Goal: Task Accomplishment & Management: Manage account settings

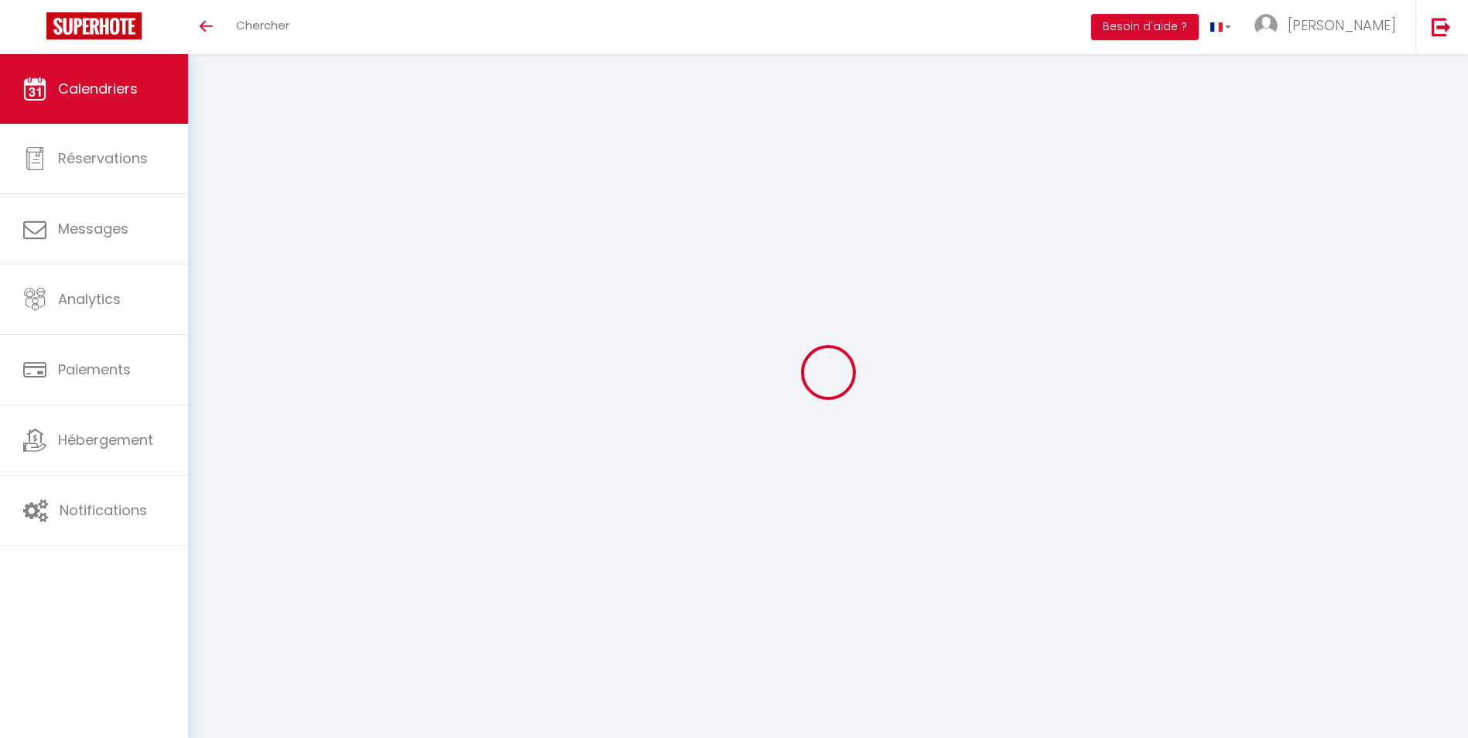
select select
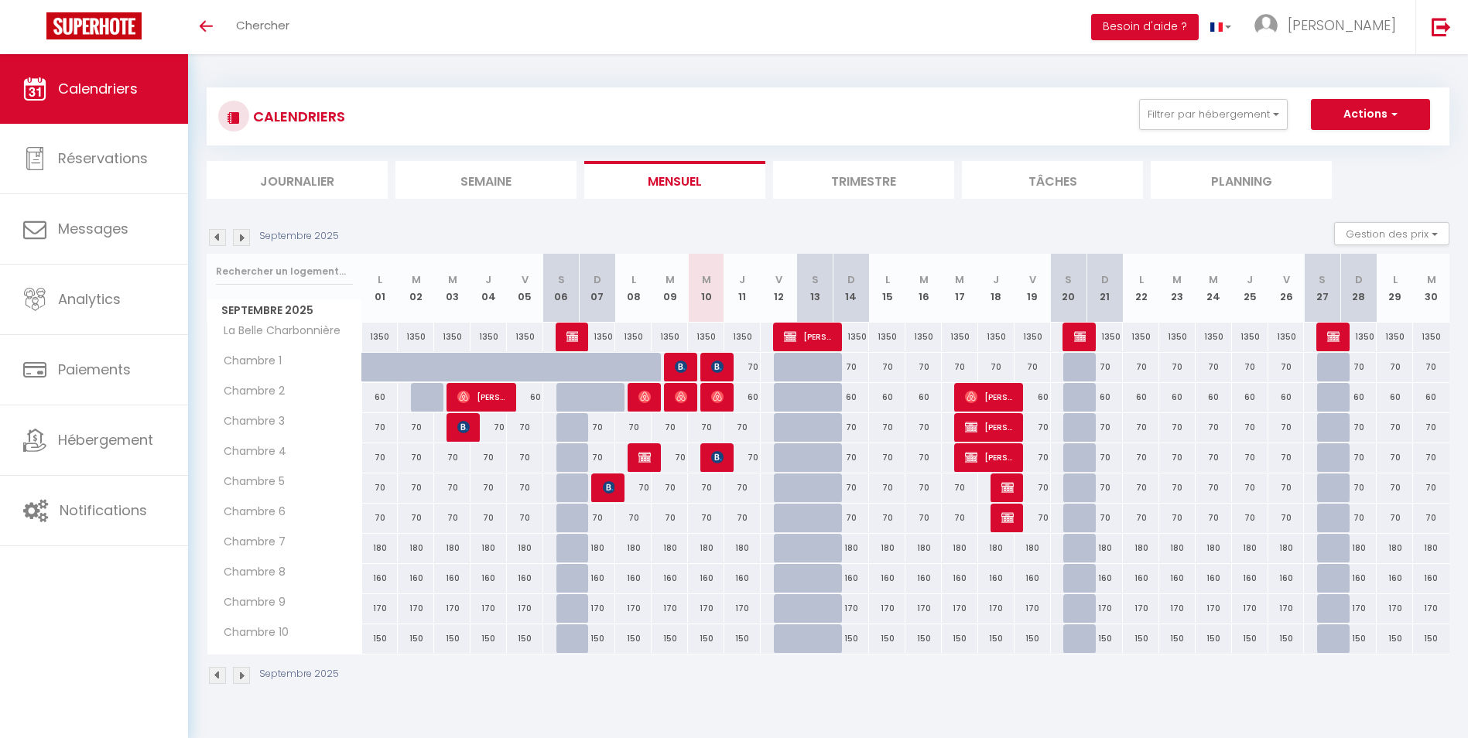
select select
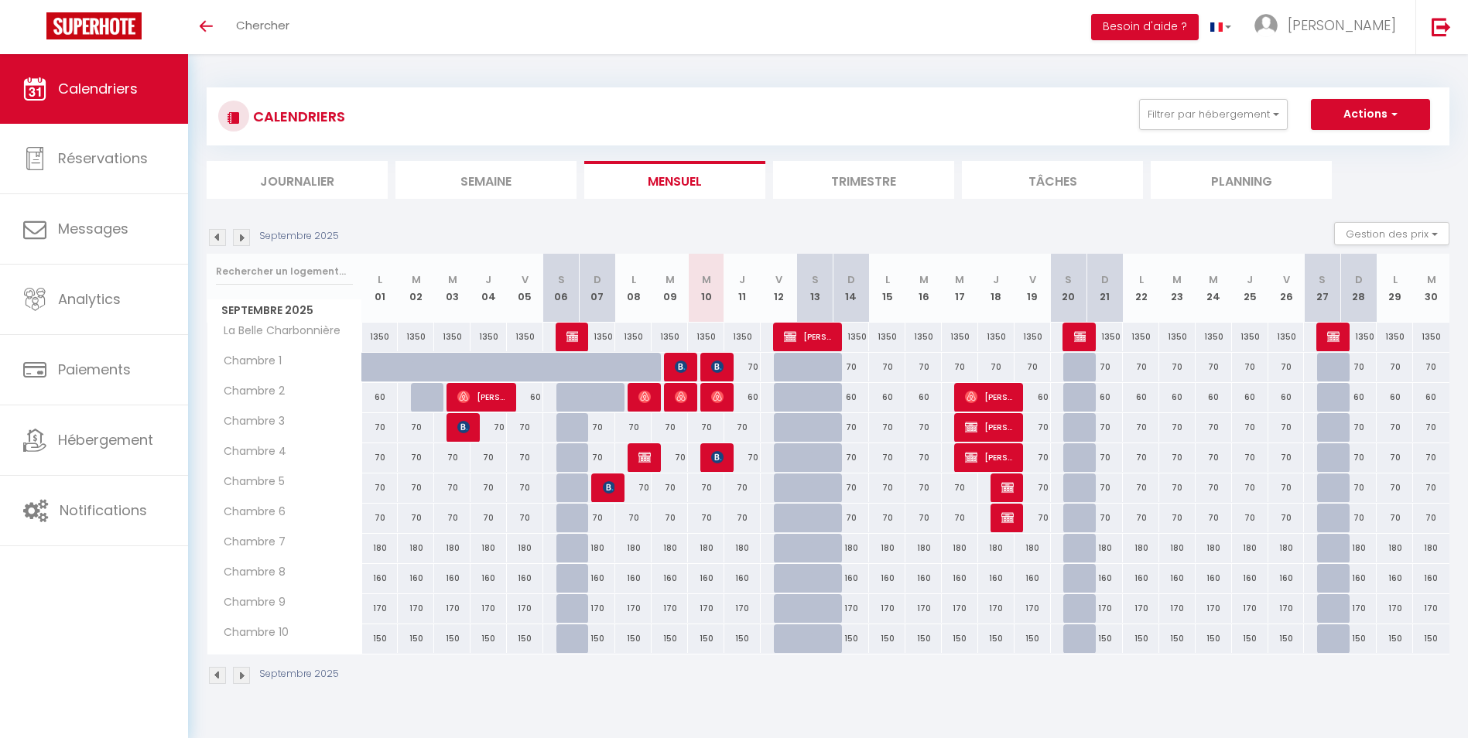
select select
click at [718, 397] on img at bounding box center [717, 397] width 12 height 12
select select "OK"
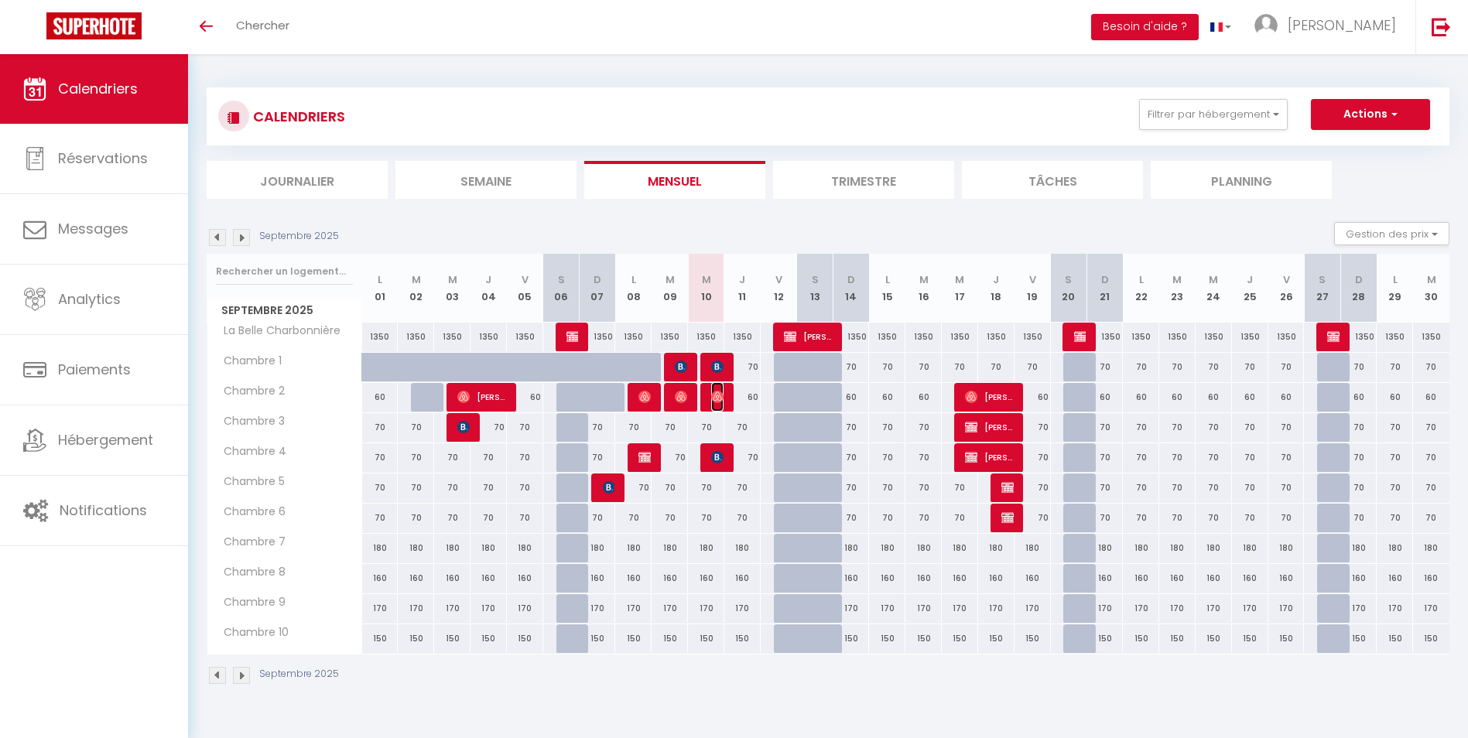
select select "0"
select select "1"
select select
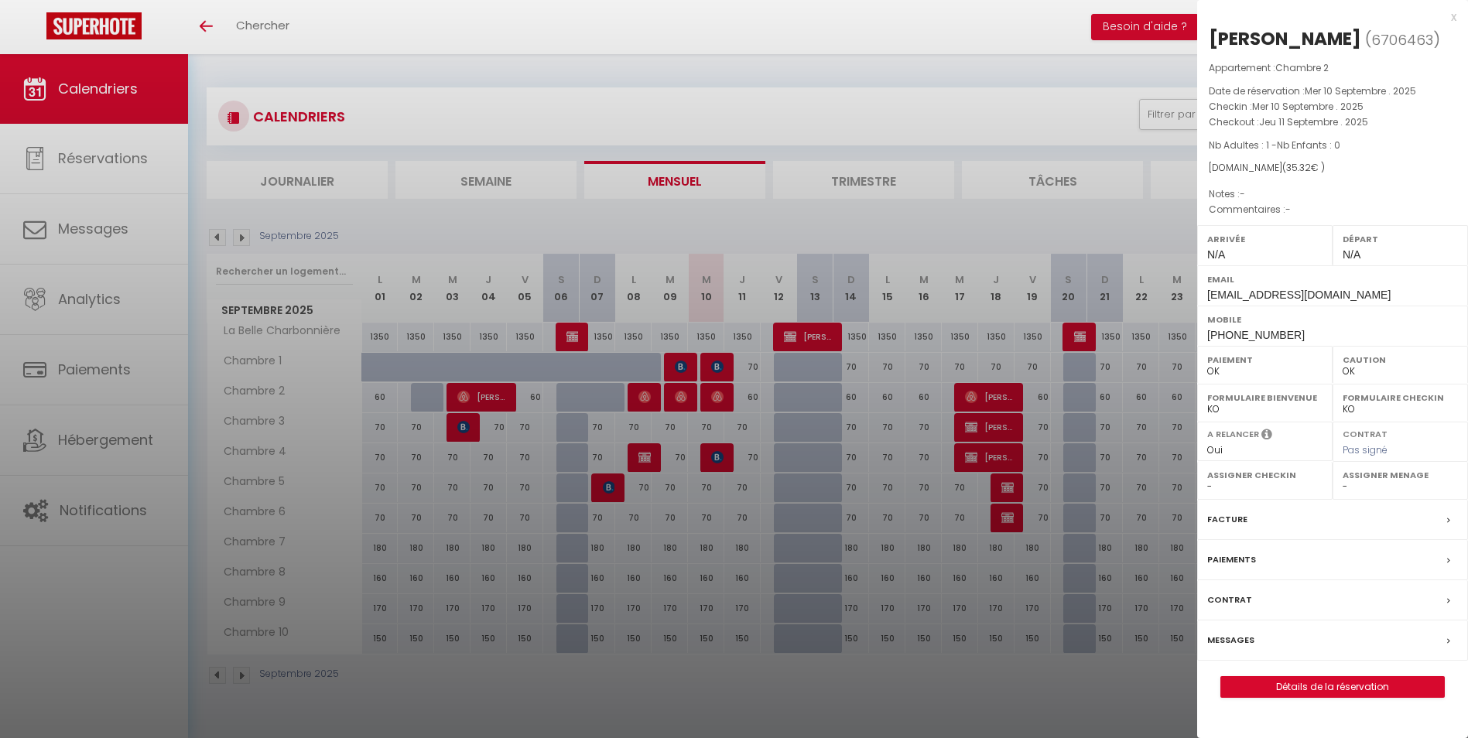
click at [680, 396] on div at bounding box center [734, 369] width 1468 height 738
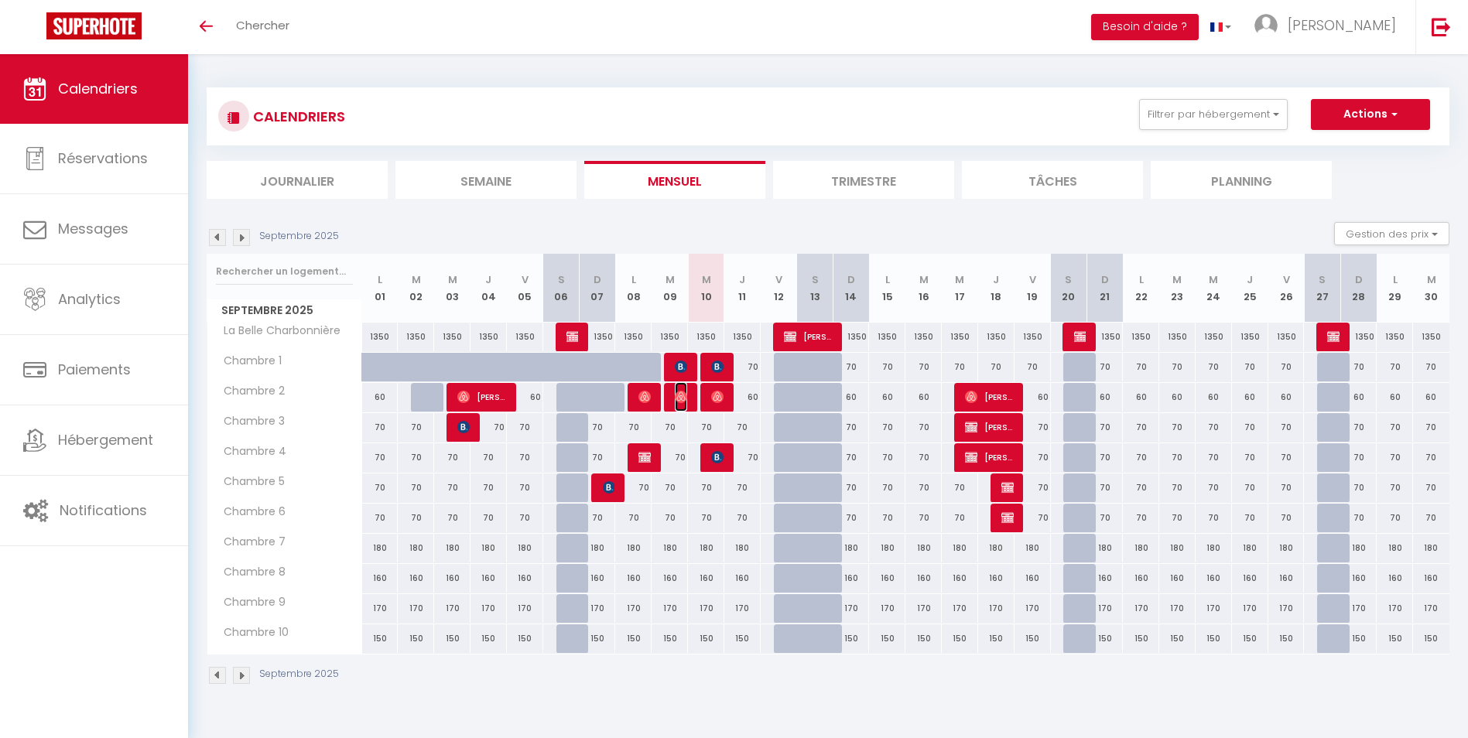
click at [680, 396] on img at bounding box center [681, 397] width 12 height 12
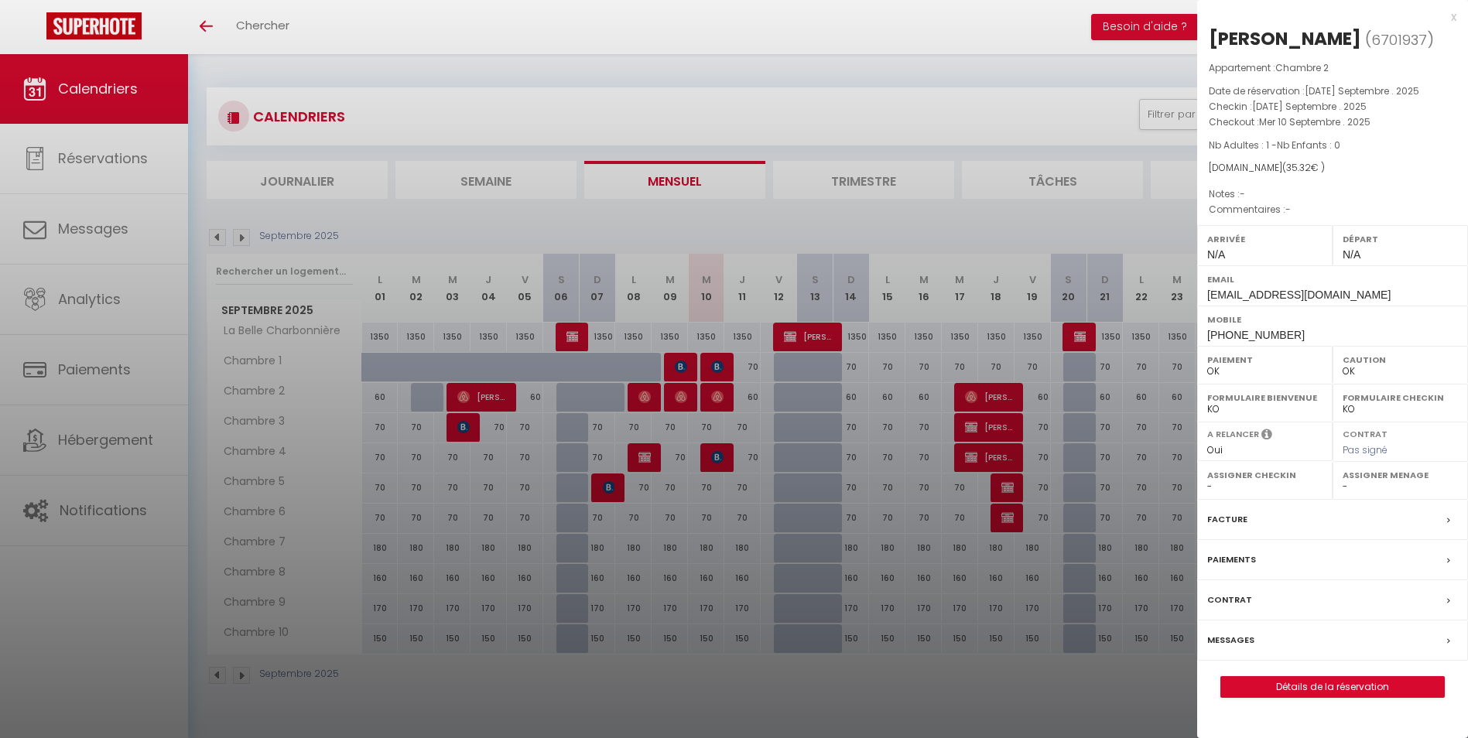
click at [724, 398] on div at bounding box center [734, 369] width 1468 height 738
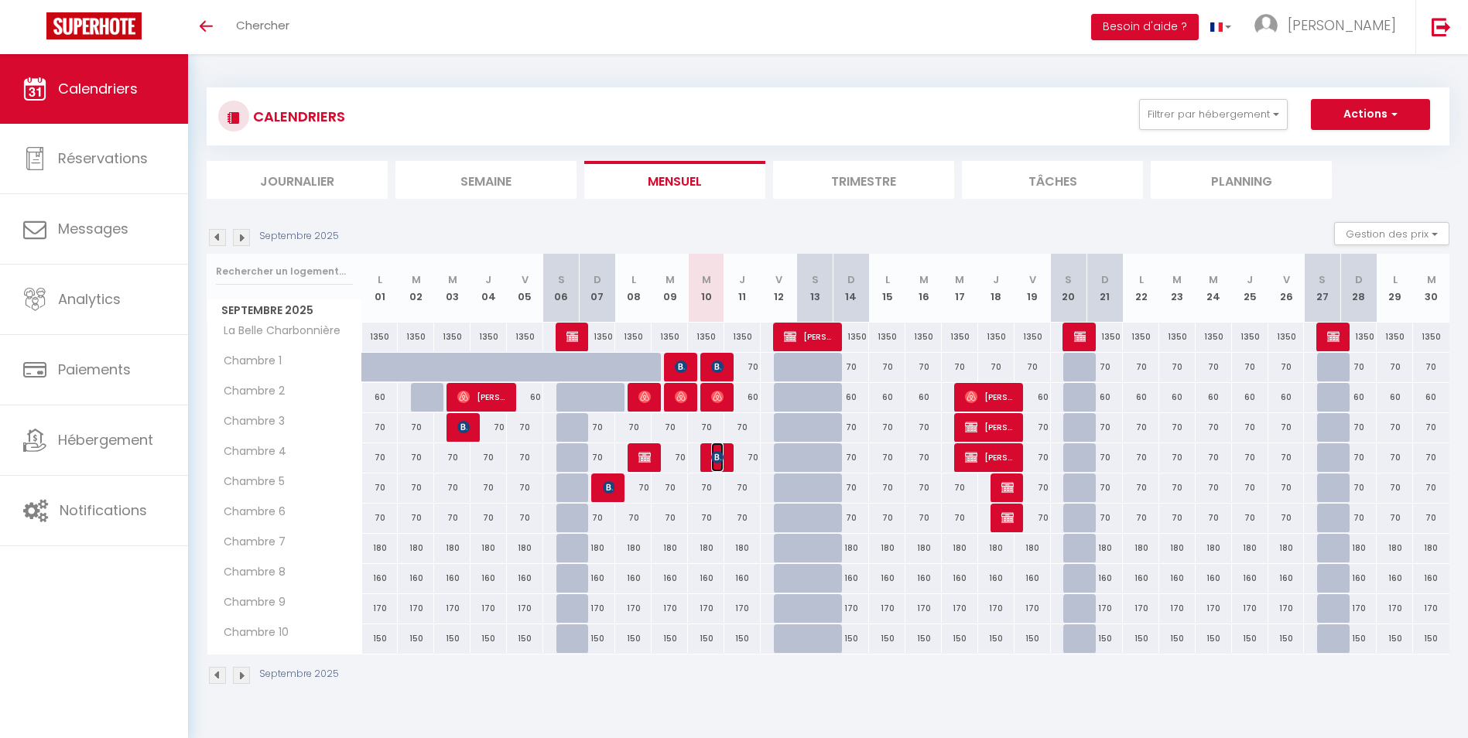
click at [715, 457] on img at bounding box center [717, 457] width 12 height 12
select select "KO"
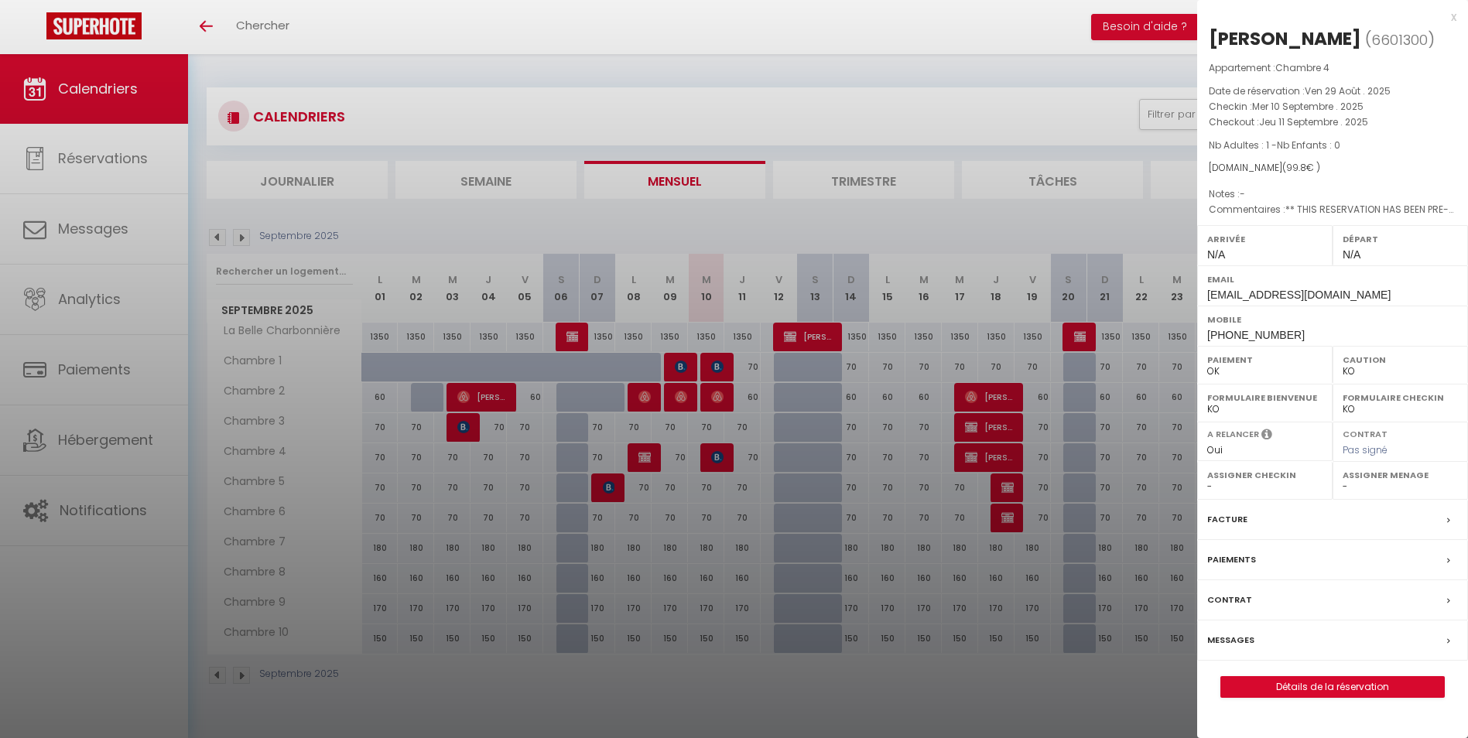
click at [715, 457] on div at bounding box center [734, 369] width 1468 height 738
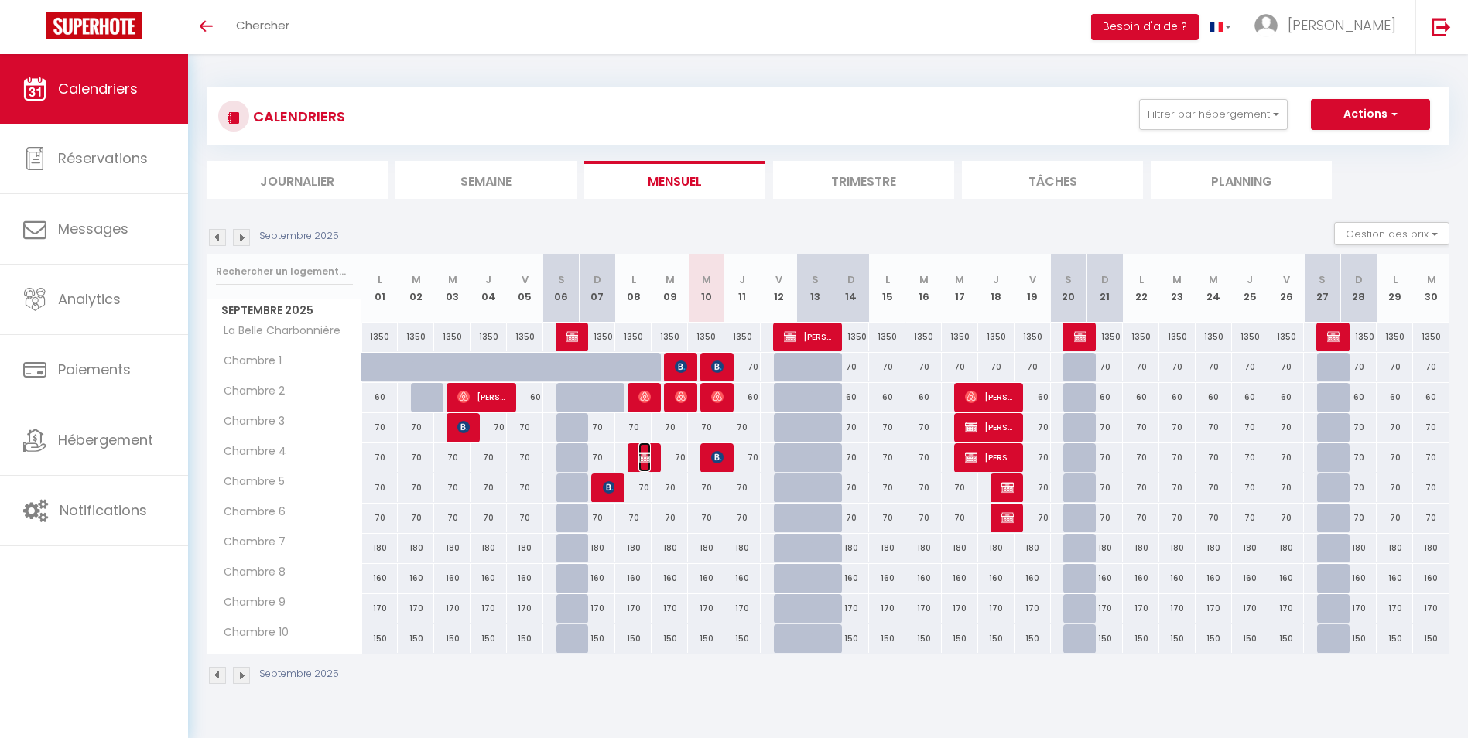
click at [642, 457] on img at bounding box center [644, 457] width 12 height 12
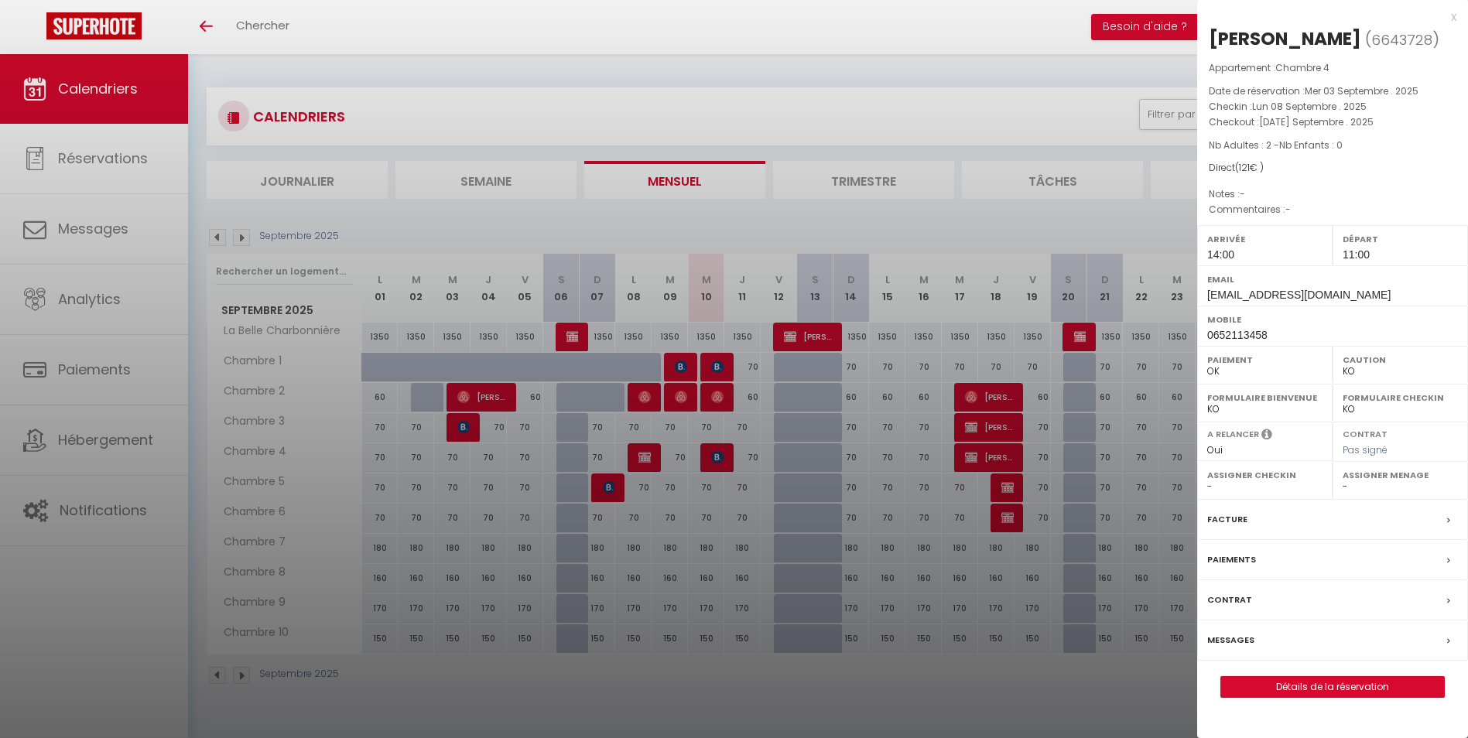
click at [642, 456] on div at bounding box center [734, 369] width 1468 height 738
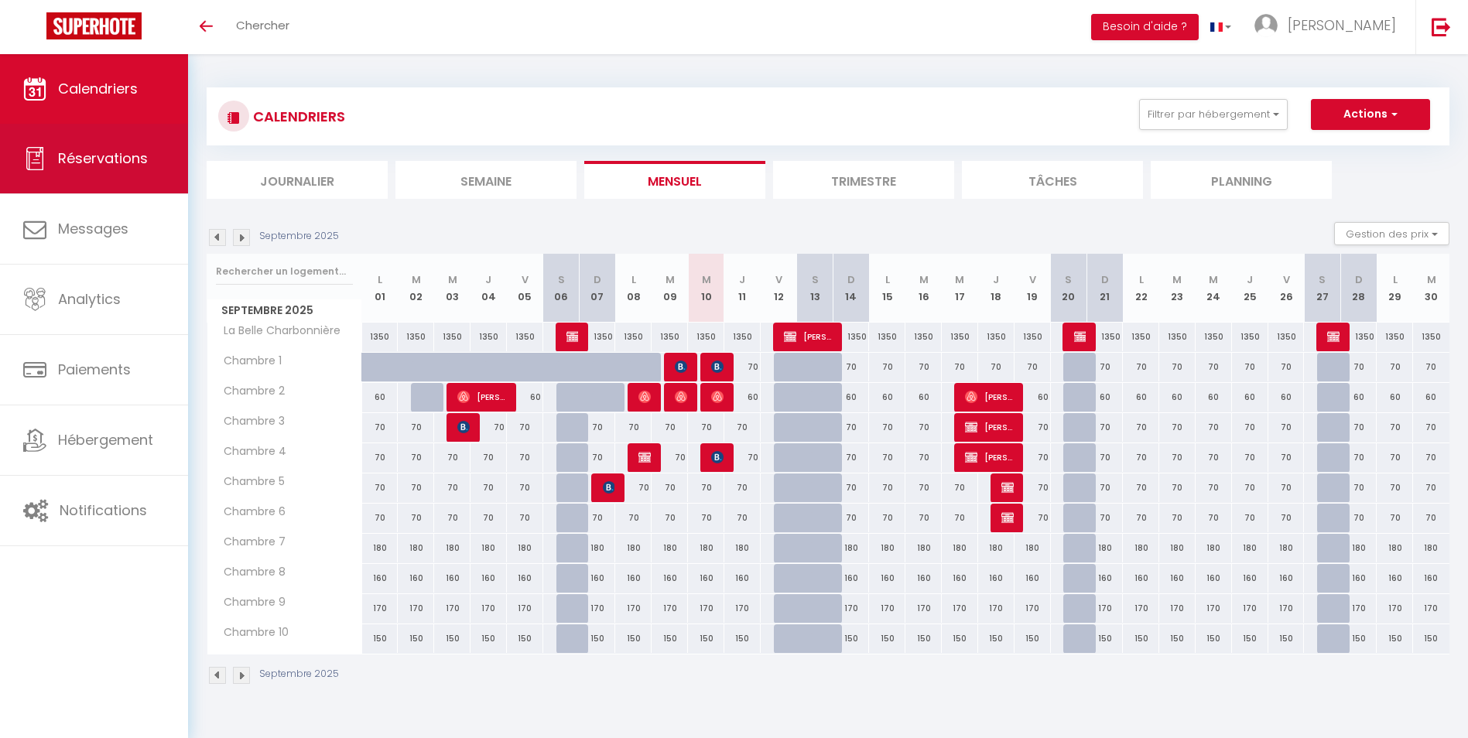
click at [87, 172] on link "Réservations" at bounding box center [94, 159] width 188 height 70
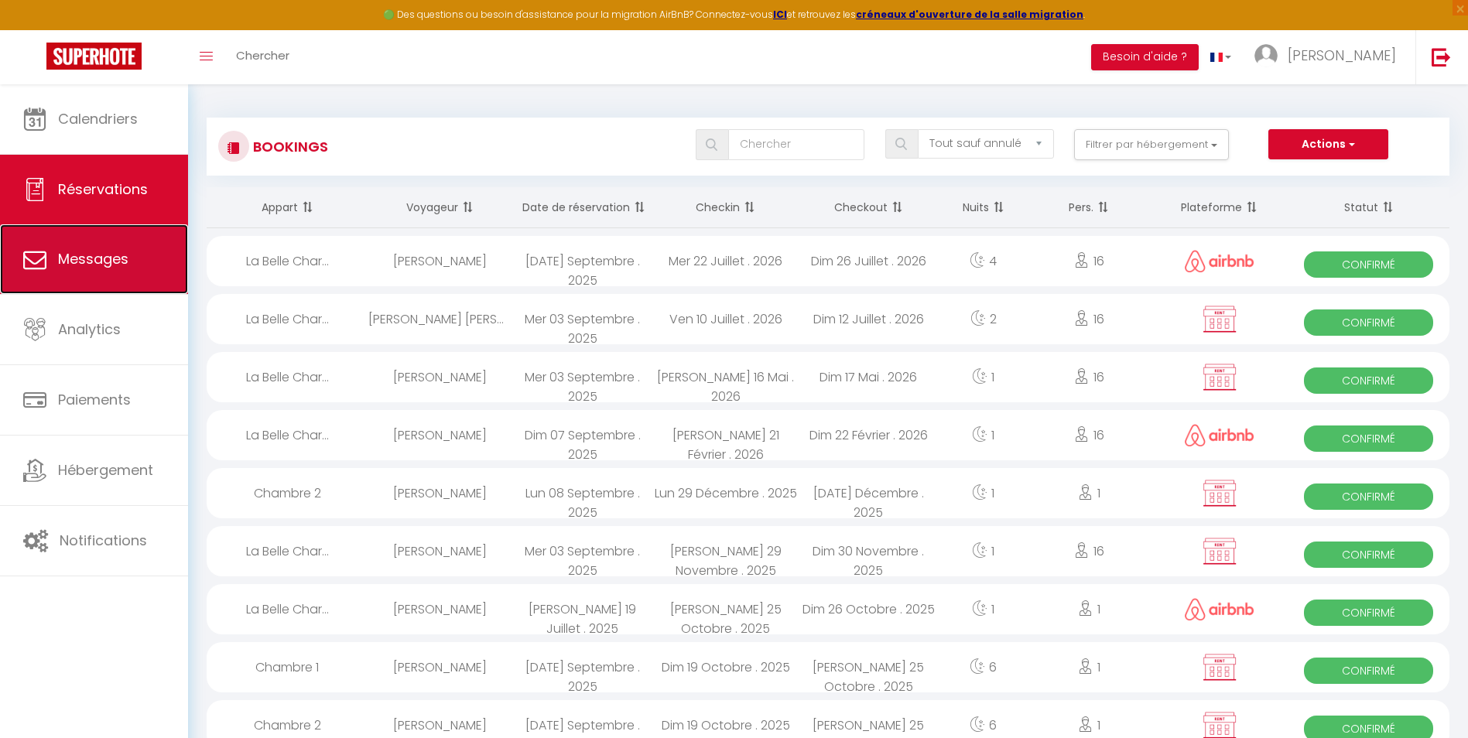
click at [106, 248] on link "Messages" at bounding box center [94, 259] width 188 height 70
select select "message"
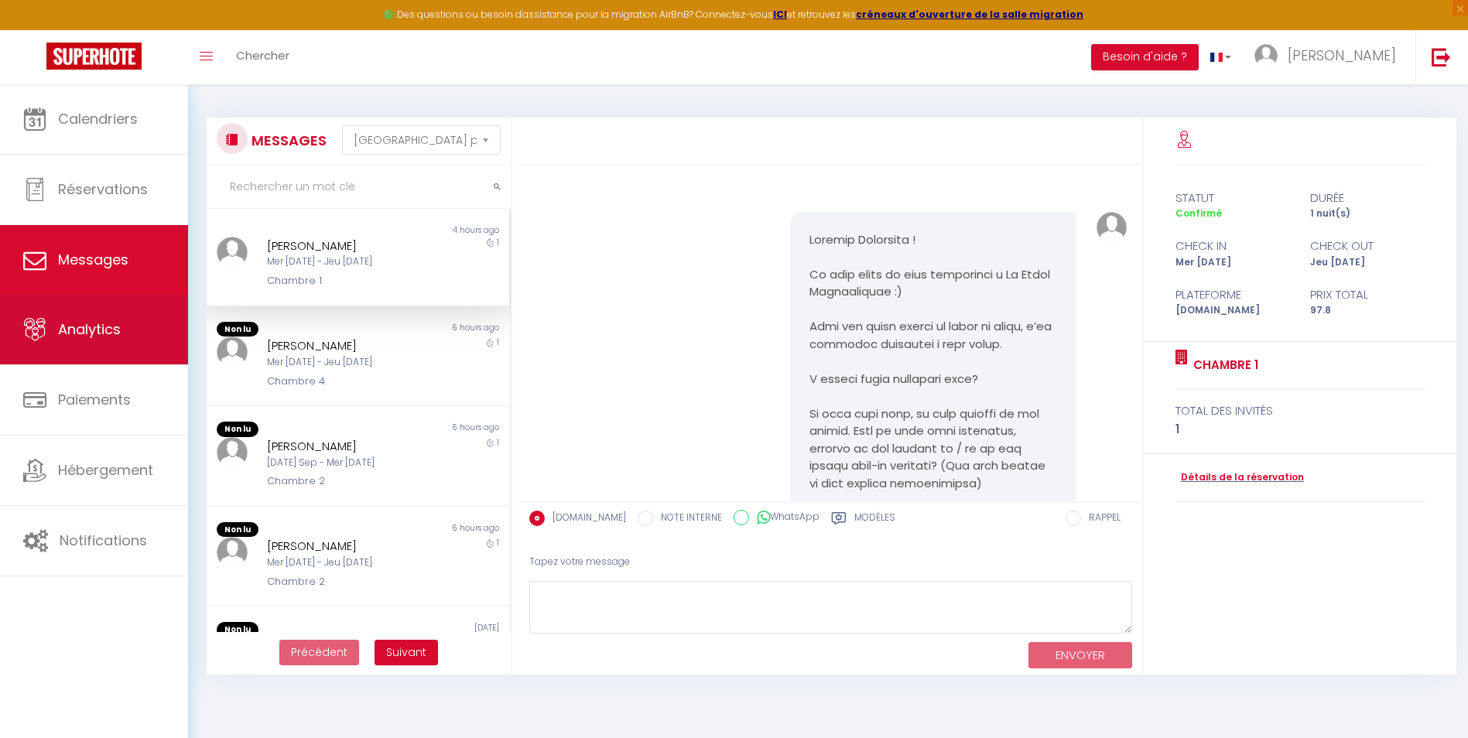
scroll to position [577, 0]
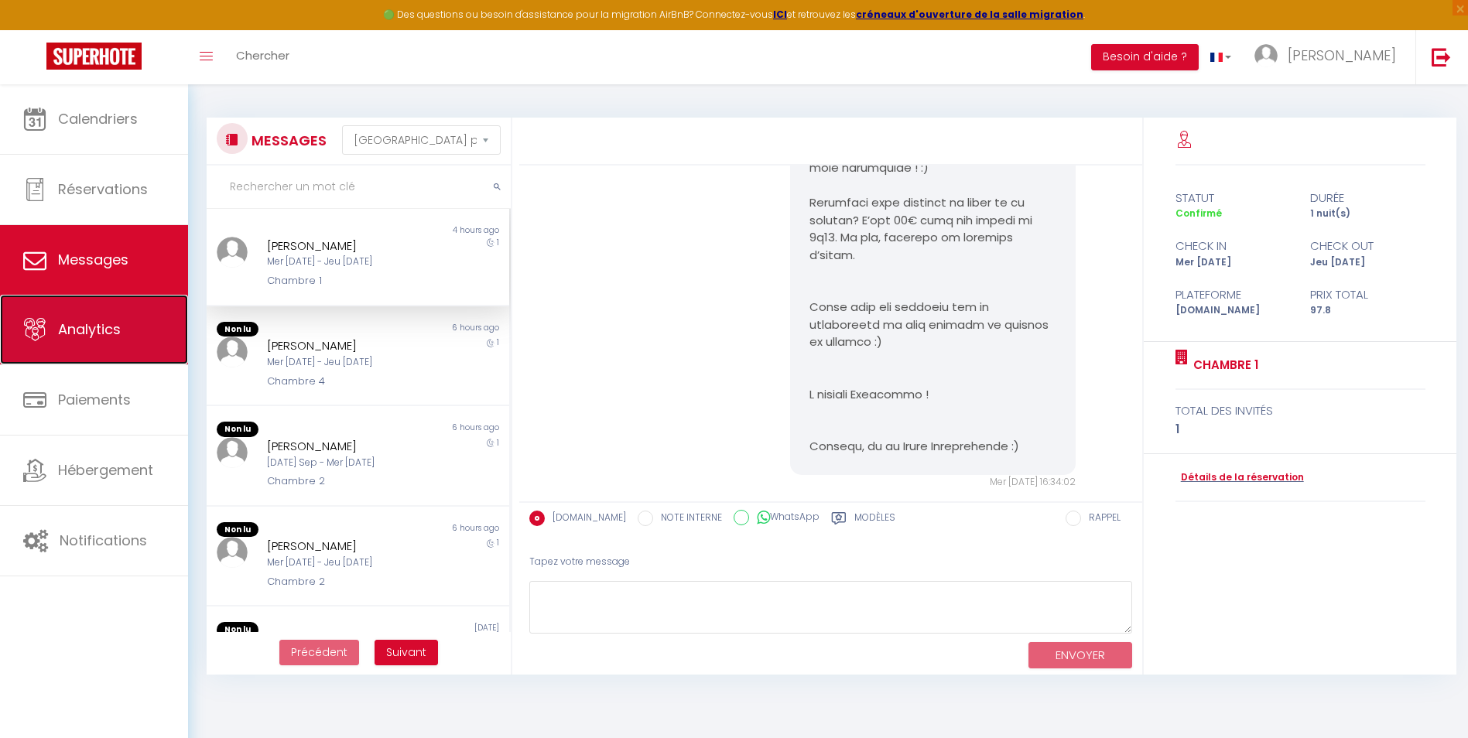
click at [106, 327] on span "Analytics" at bounding box center [89, 329] width 63 height 19
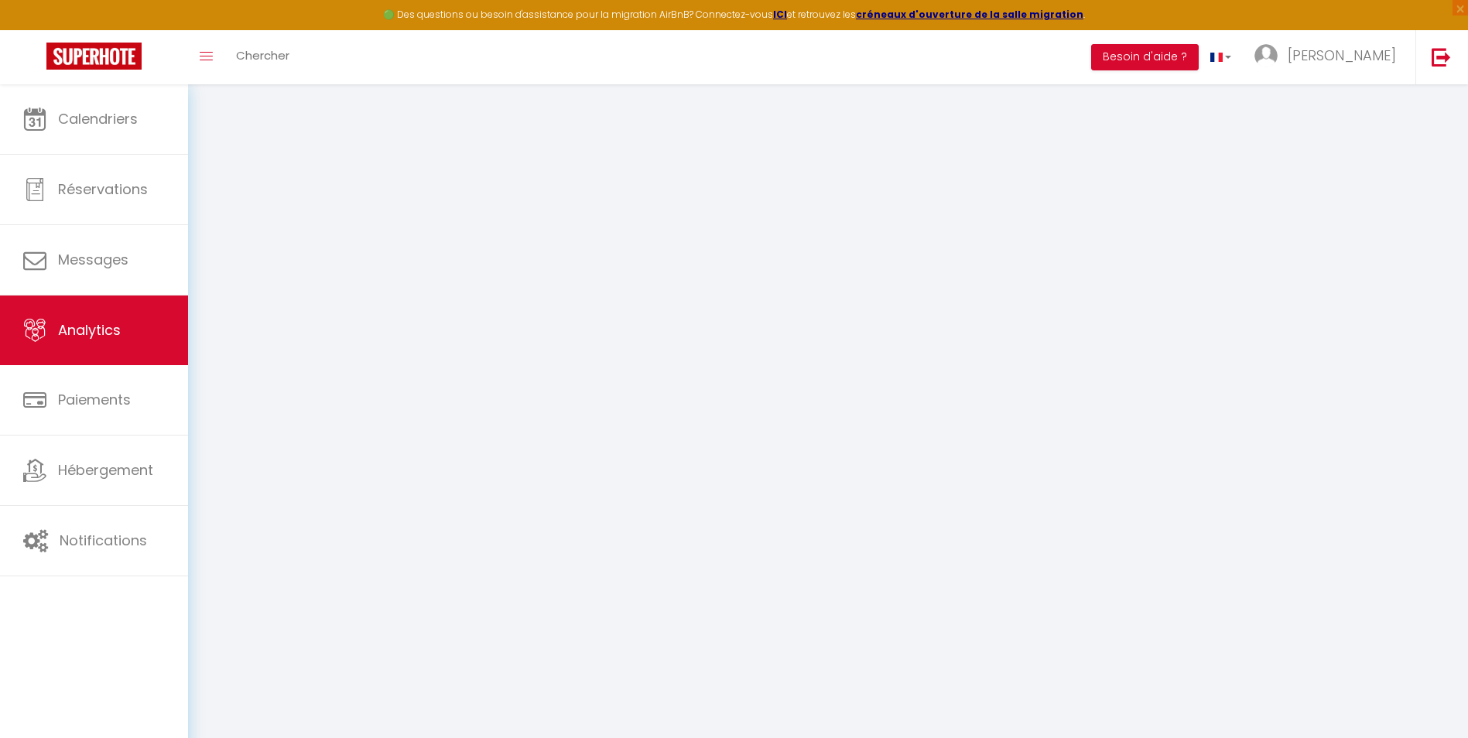
select select "2025"
select select "9"
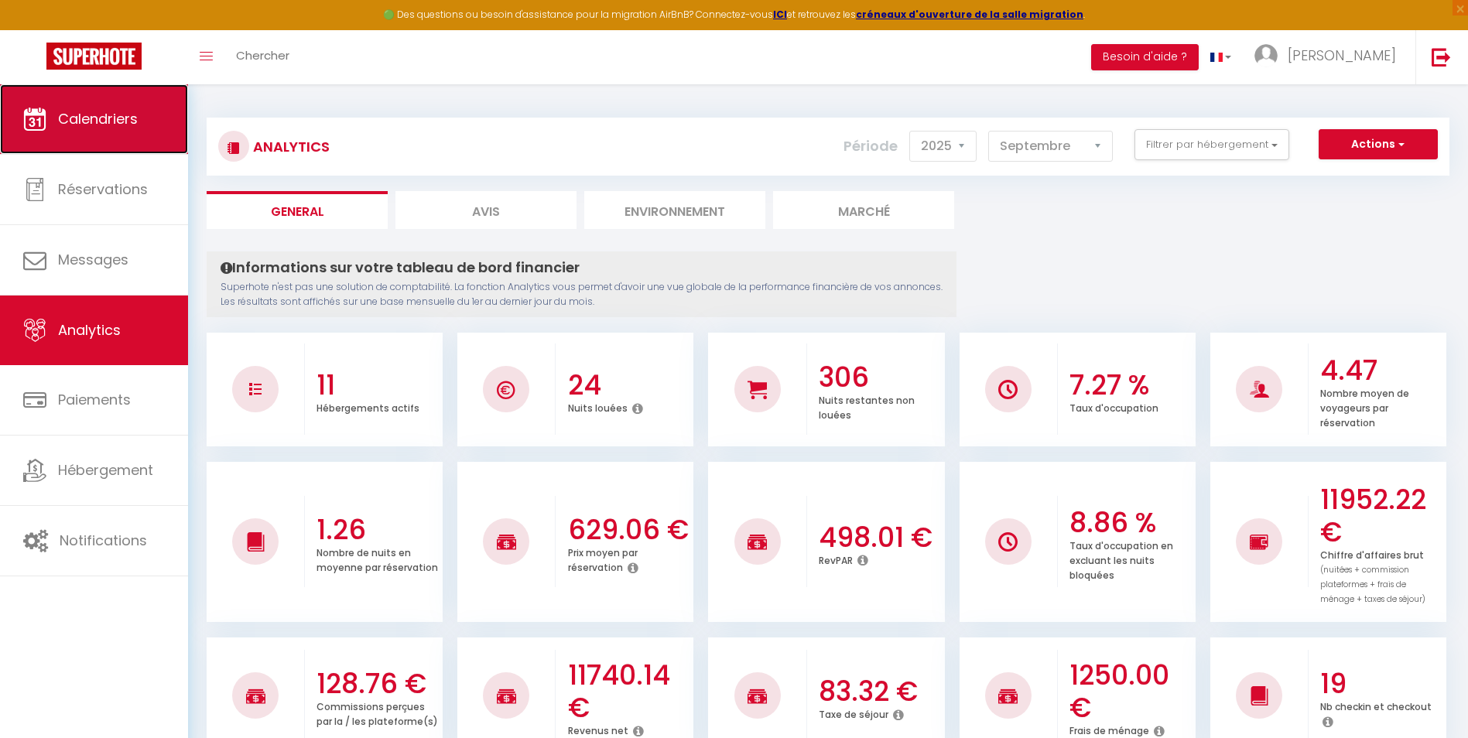
click at [107, 130] on link "Calendriers" at bounding box center [94, 119] width 188 height 70
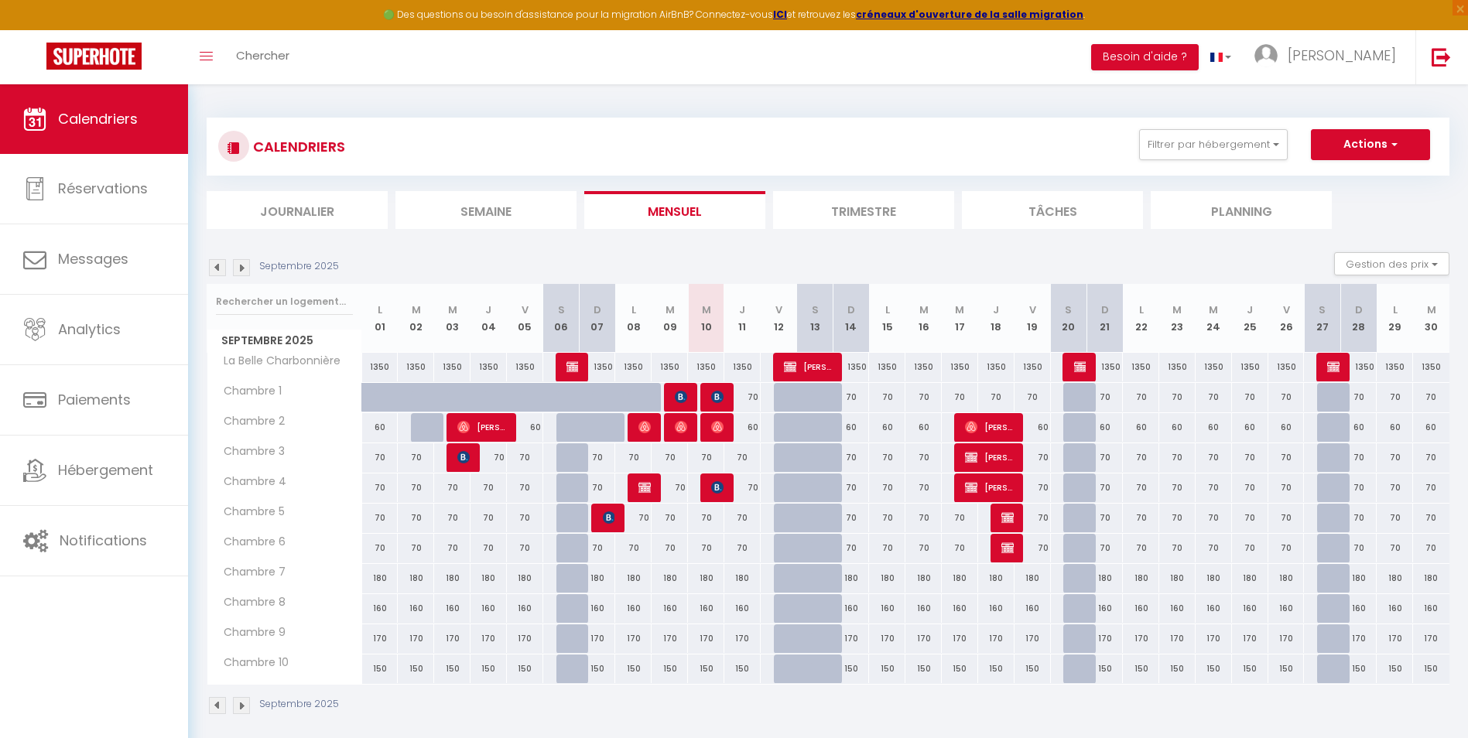
click at [241, 703] on img at bounding box center [241, 705] width 17 height 17
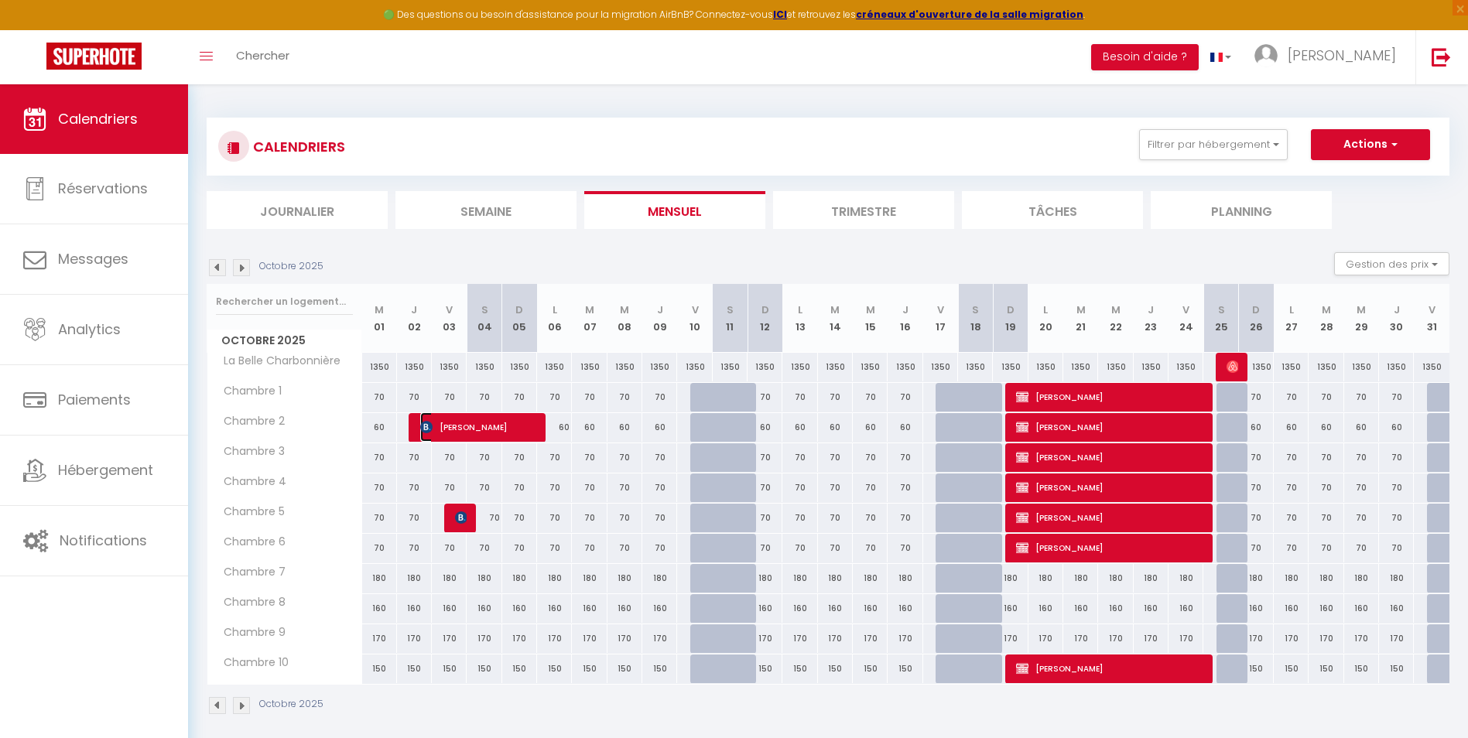
click at [488, 424] on span "[PERSON_NAME]" at bounding box center [478, 426] width 116 height 29
select select "OK"
select select "KO"
select select "0"
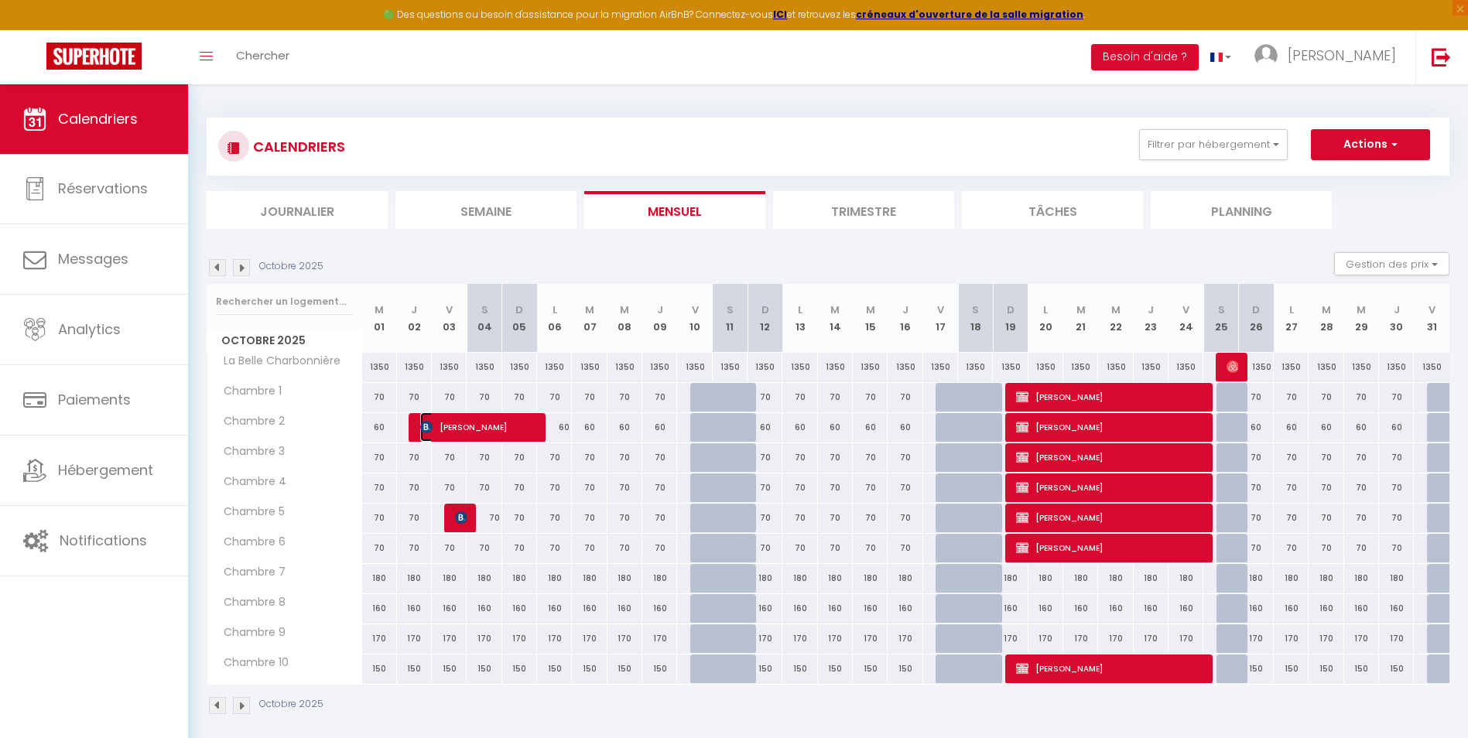
select select "1"
select select
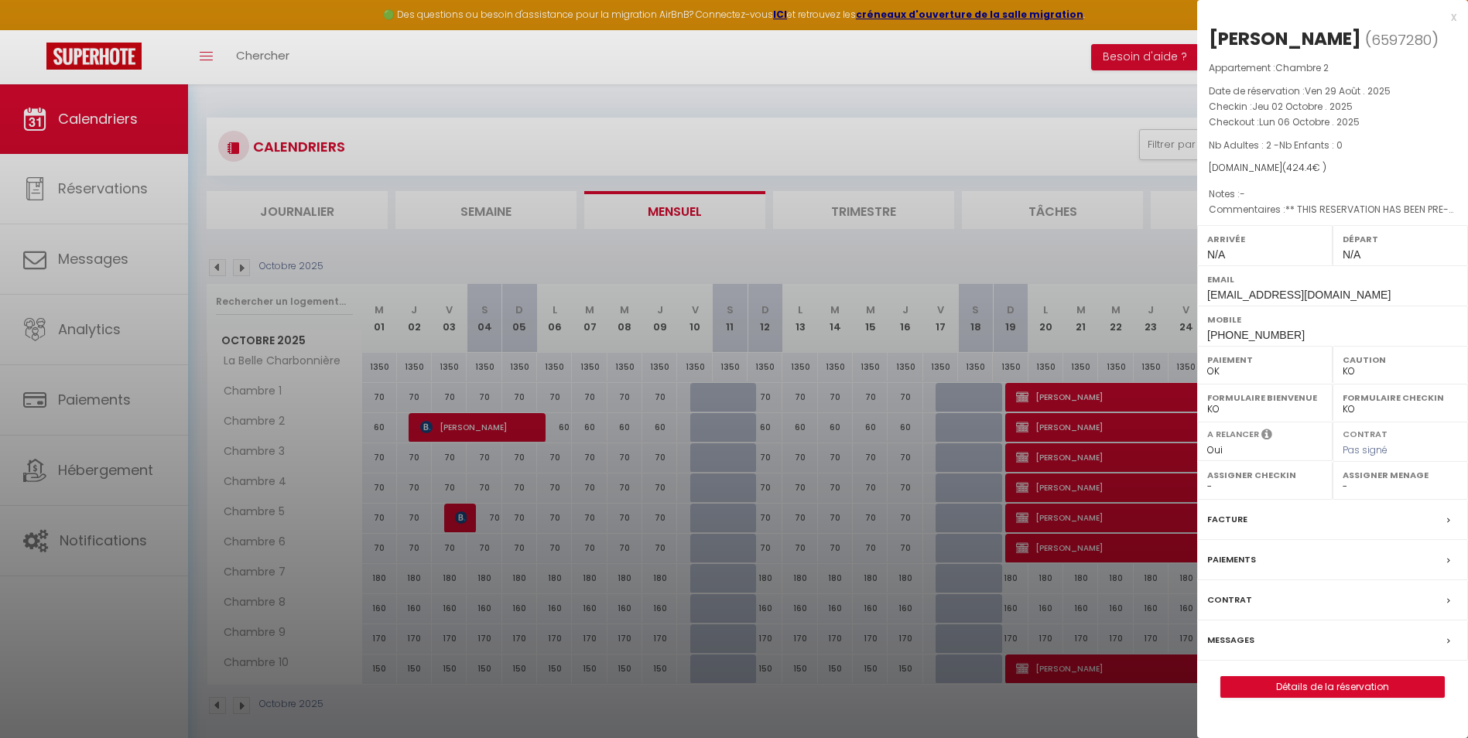
click at [1450, 19] on div "x" at bounding box center [1326, 17] width 259 height 19
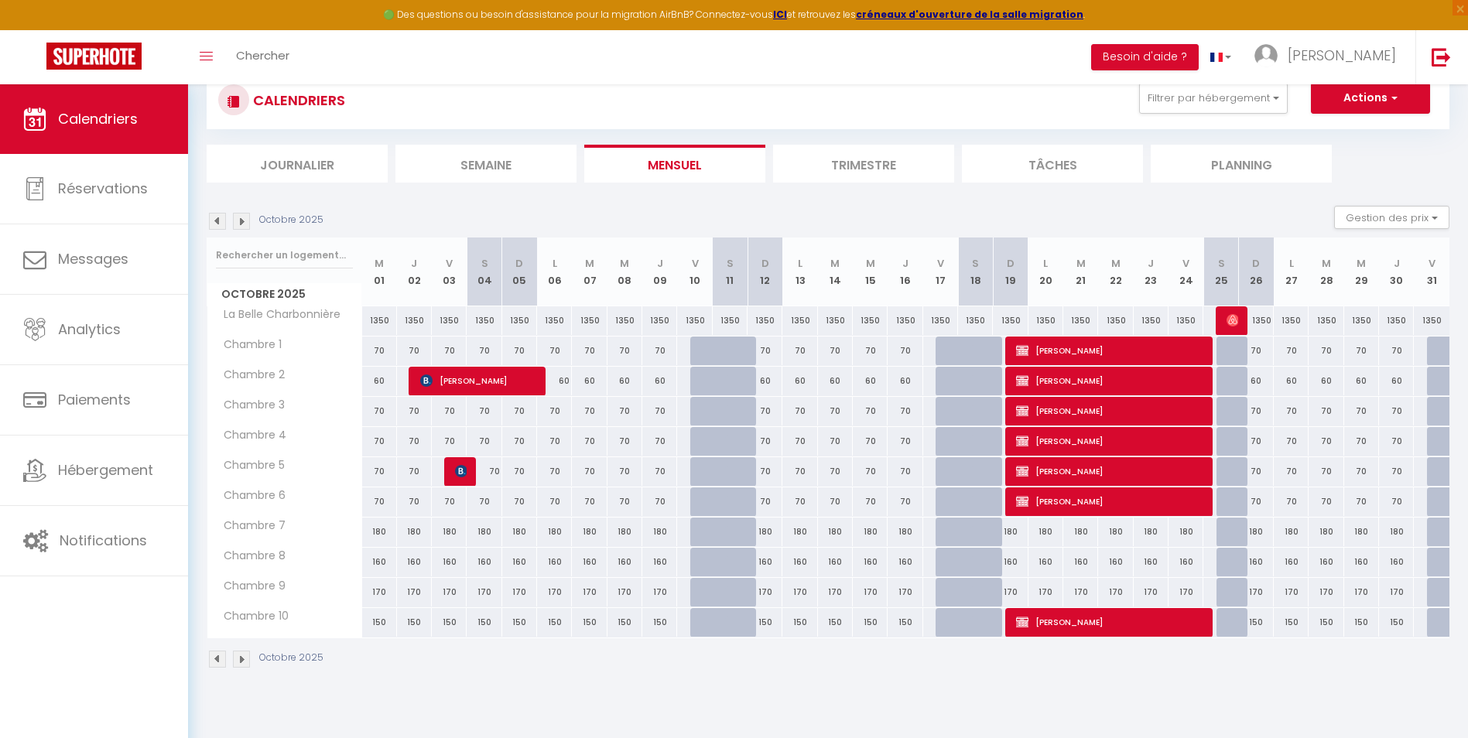
scroll to position [84, 0]
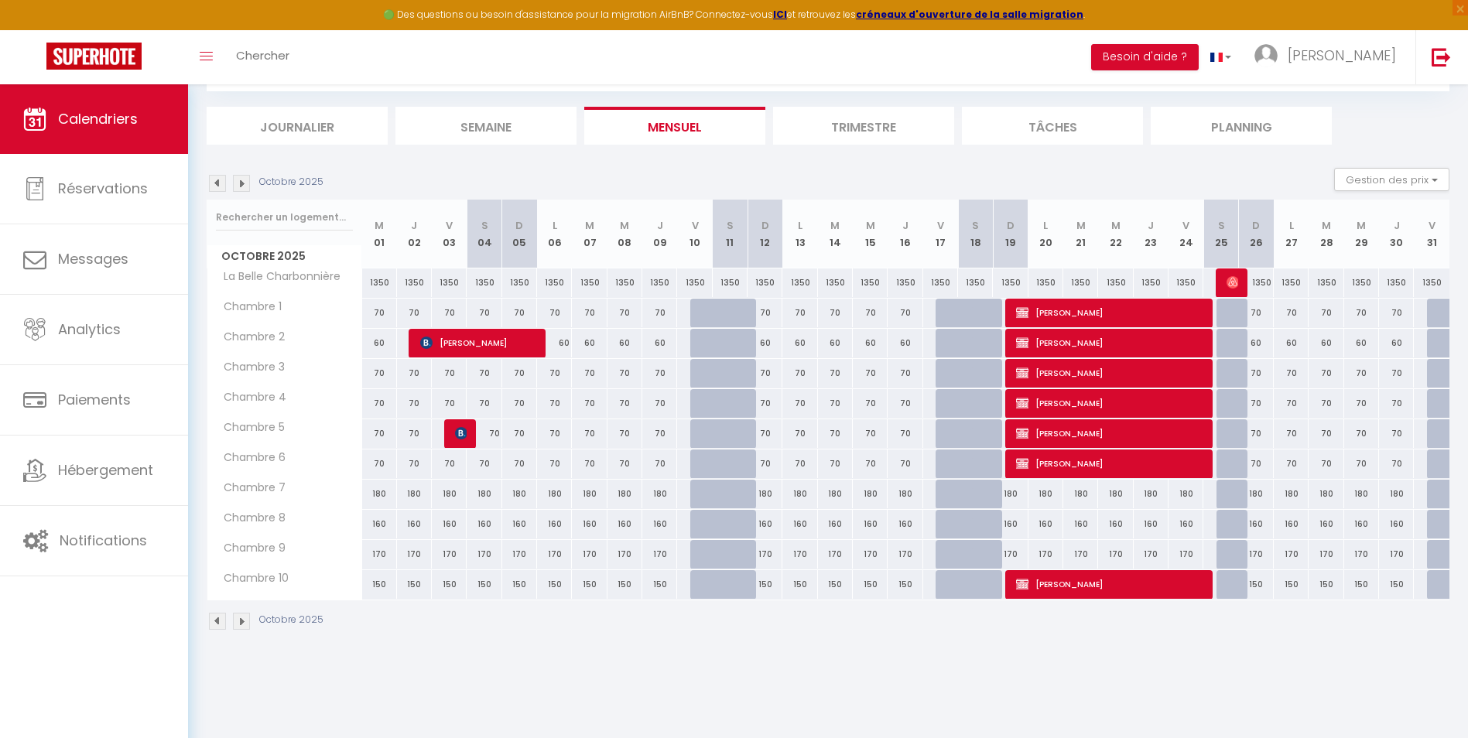
click at [241, 623] on img at bounding box center [241, 621] width 17 height 17
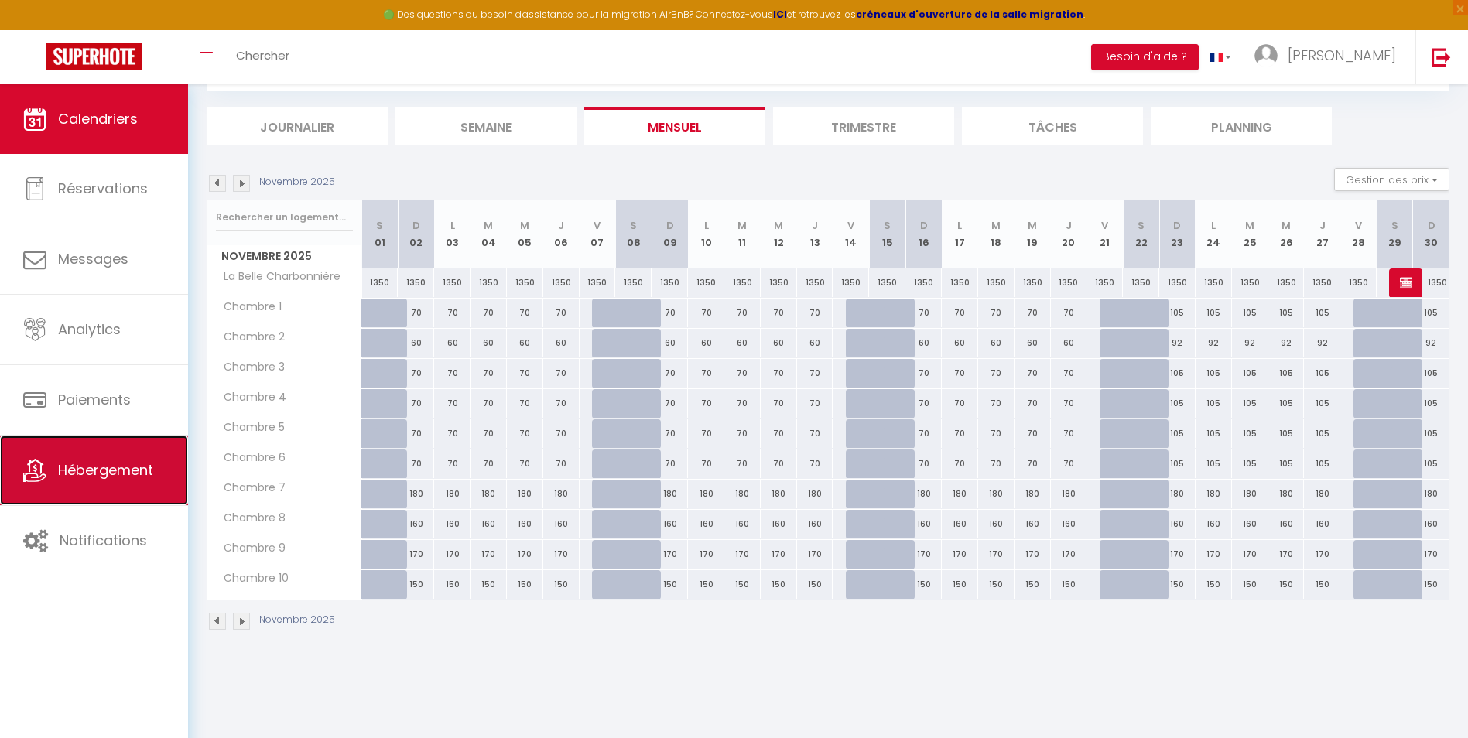
click at [98, 467] on span "Hébergement" at bounding box center [105, 469] width 95 height 19
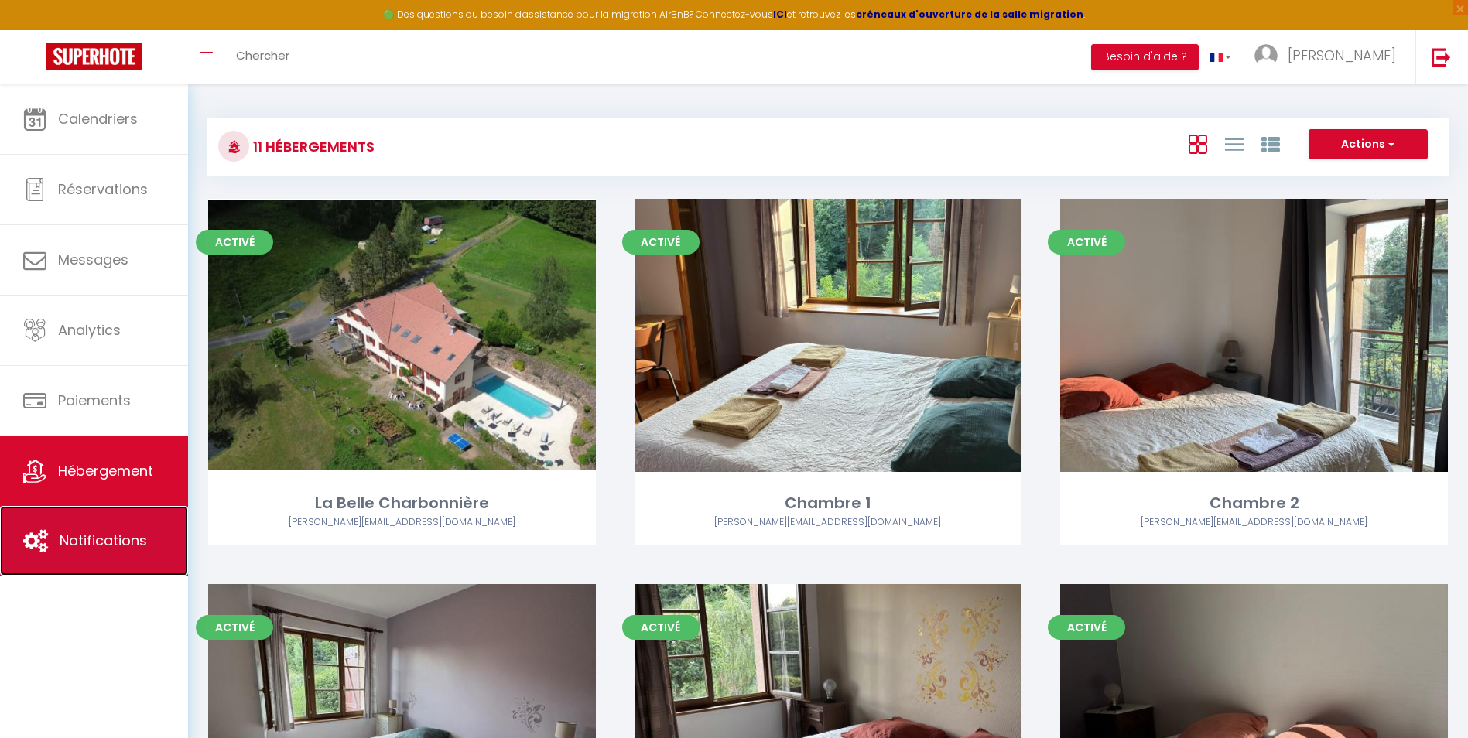
click at [112, 544] on span "Notifications" at bounding box center [103, 540] width 87 height 19
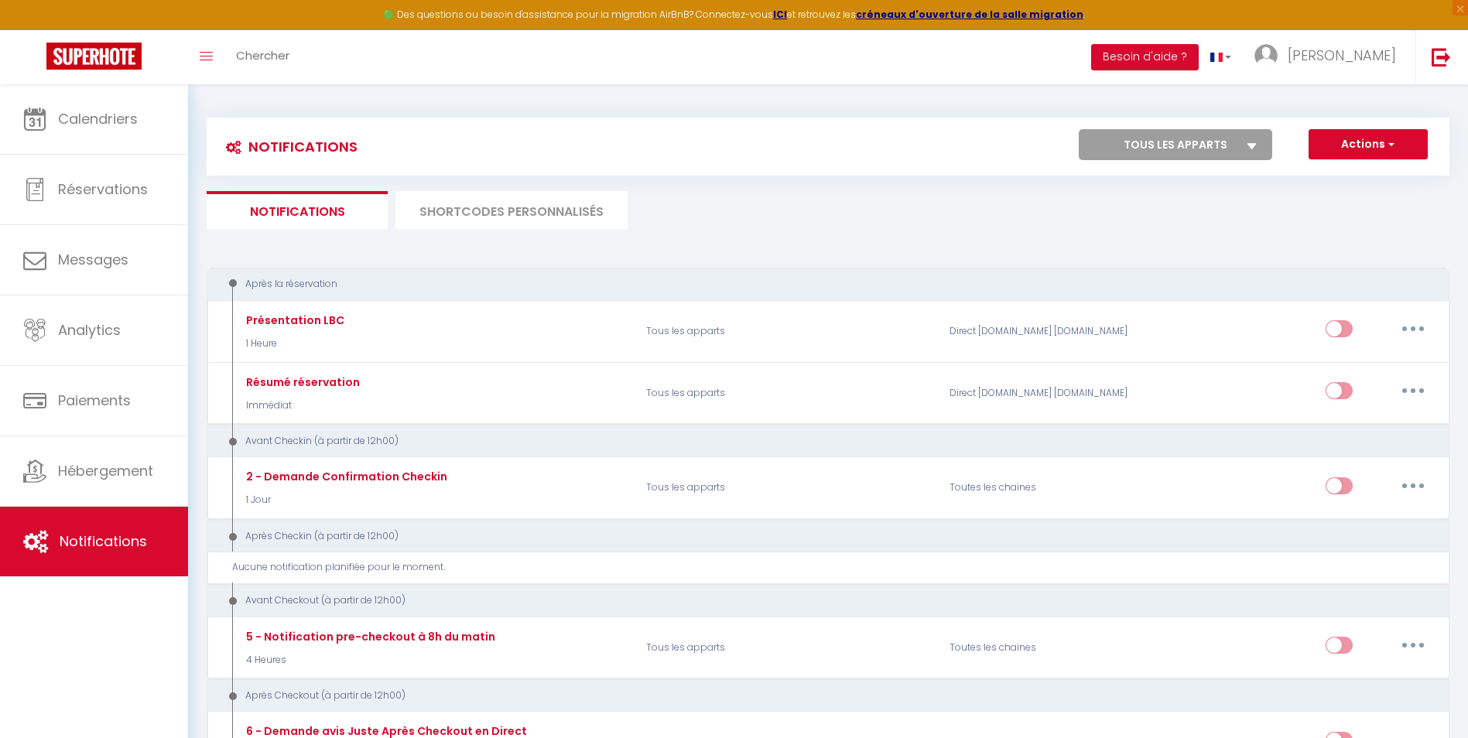
drag, startPoint x: 112, startPoint y: 544, endPoint x: 77, endPoint y: 614, distance: 78.9
click at [77, 614] on div "Calendriers Réservations Messages Analytics Paiements Hébergement Notifications" at bounding box center [94, 427] width 188 height 687
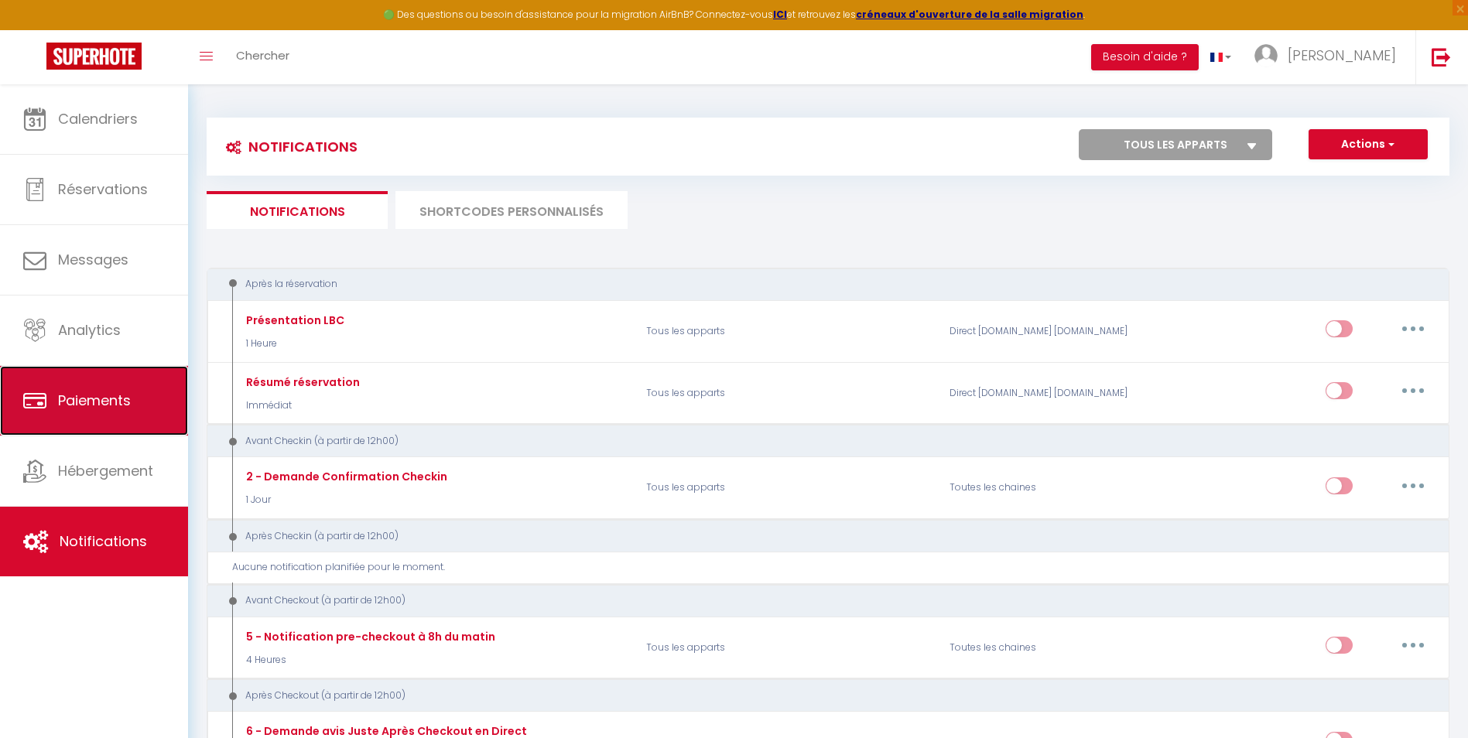
click at [104, 405] on span "Paiements" at bounding box center [94, 400] width 73 height 19
select select "2"
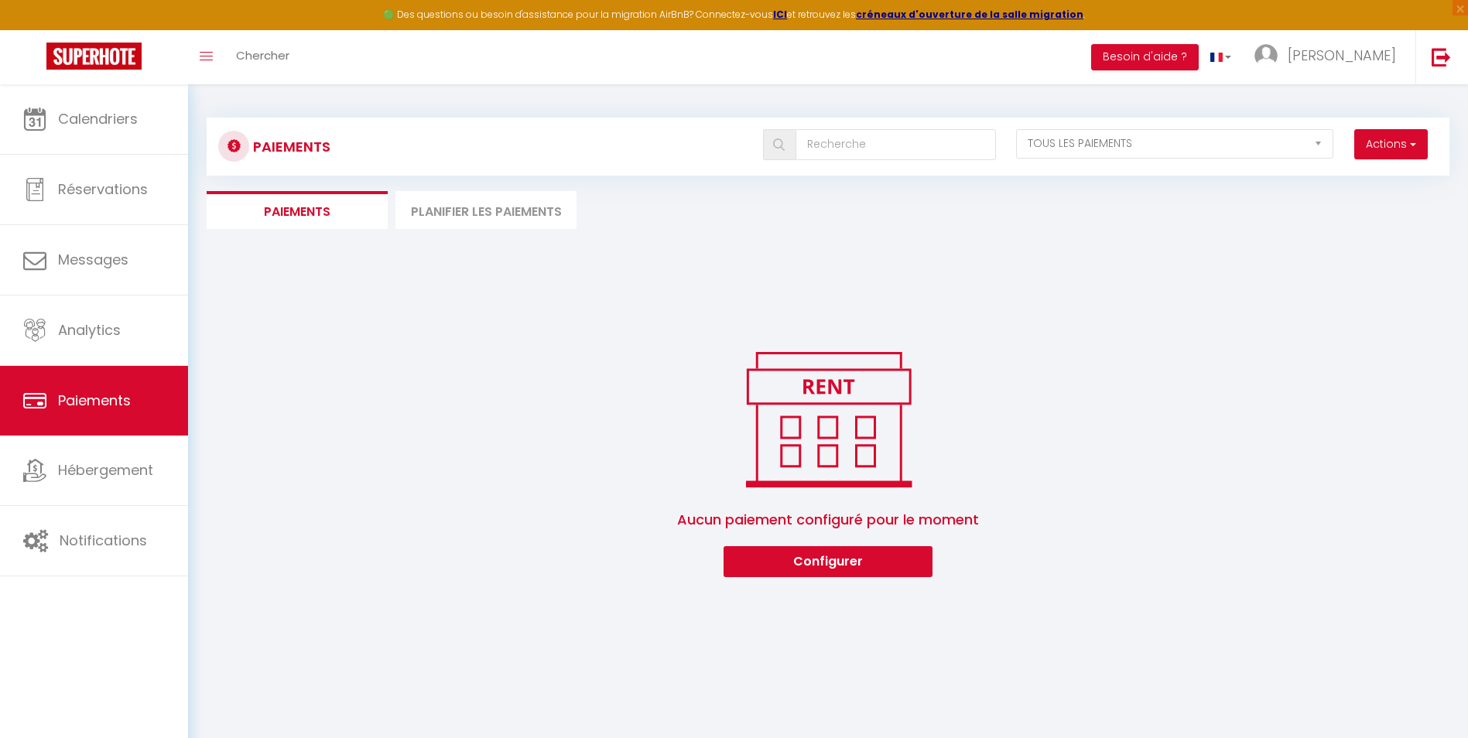
click at [481, 211] on li "Planifier les paiements" at bounding box center [485, 210] width 181 height 38
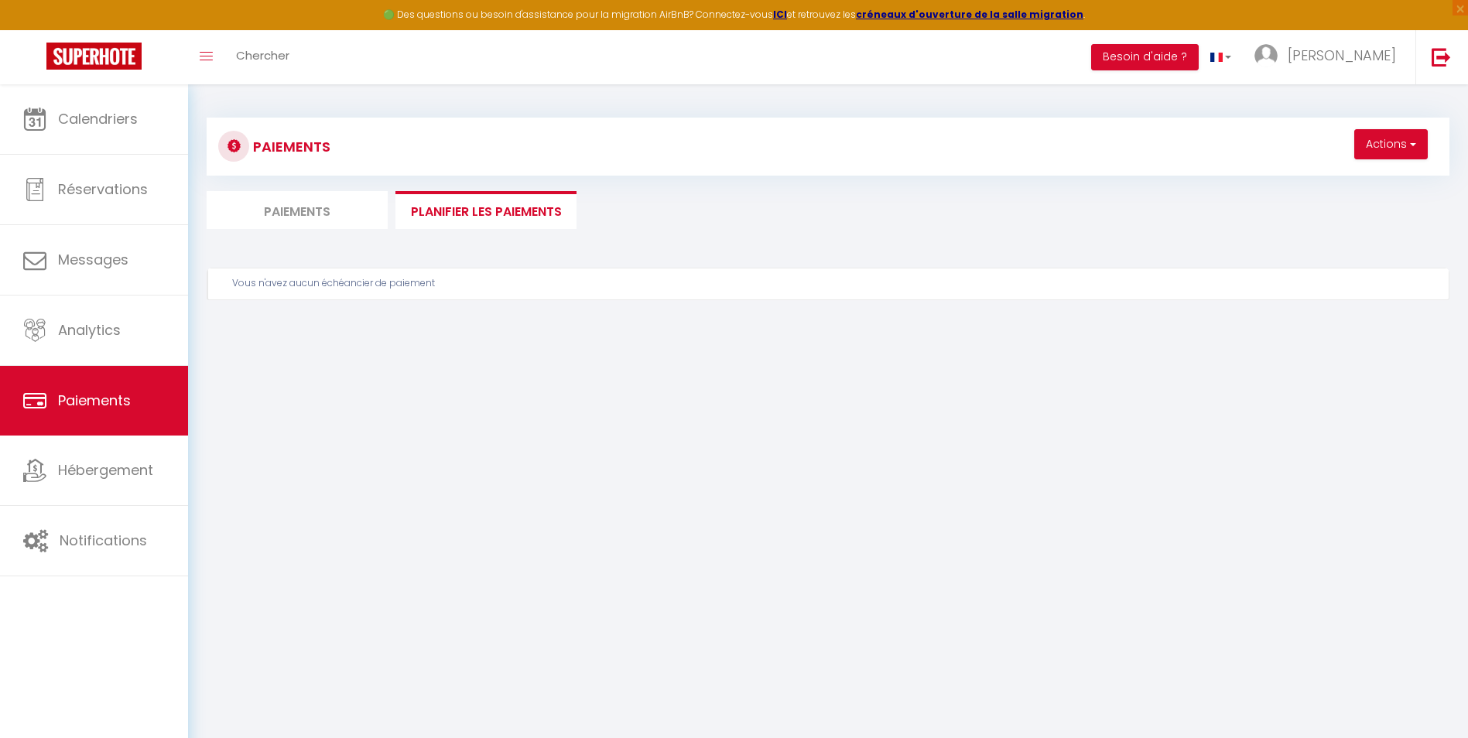
click at [329, 211] on li "Paiements" at bounding box center [297, 210] width 181 height 38
select select "2"
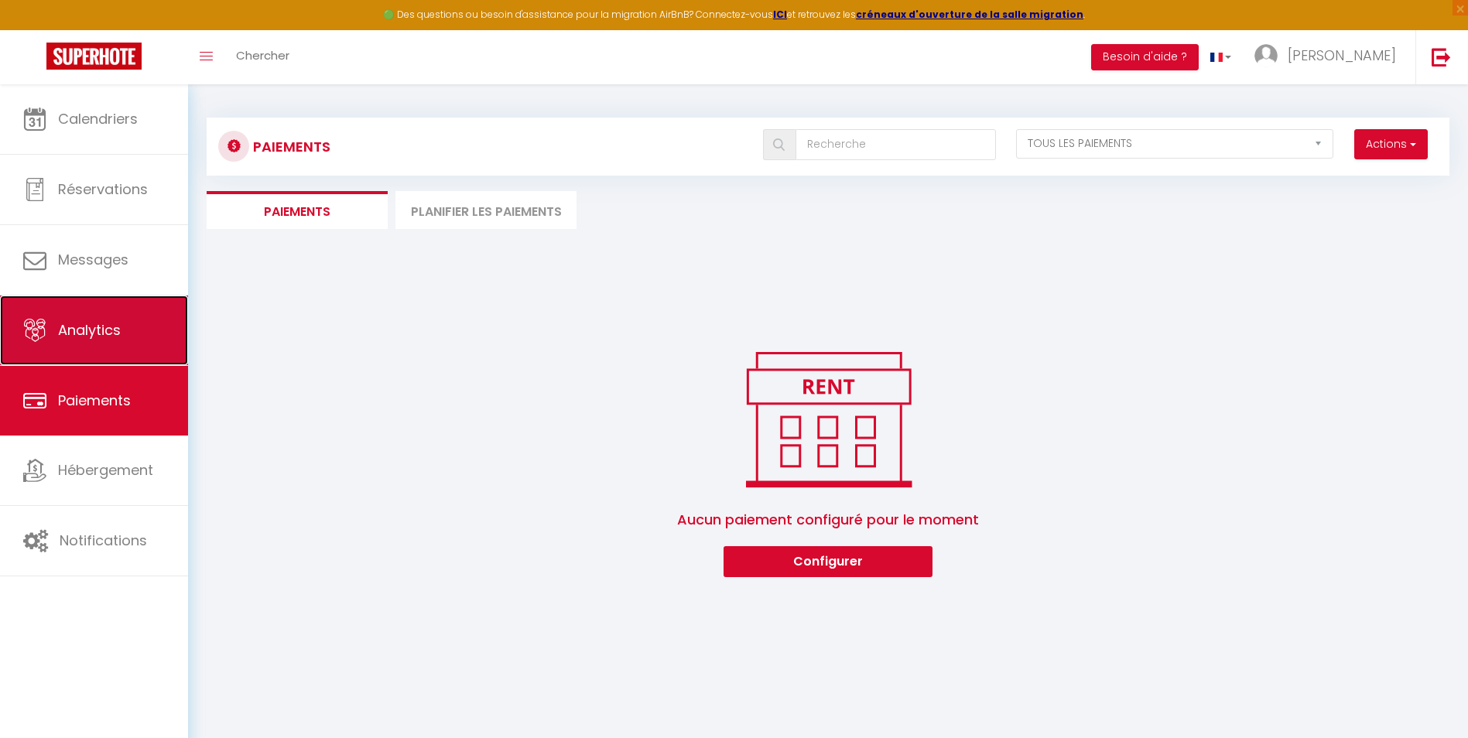
click at [115, 327] on span "Analytics" at bounding box center [89, 329] width 63 height 19
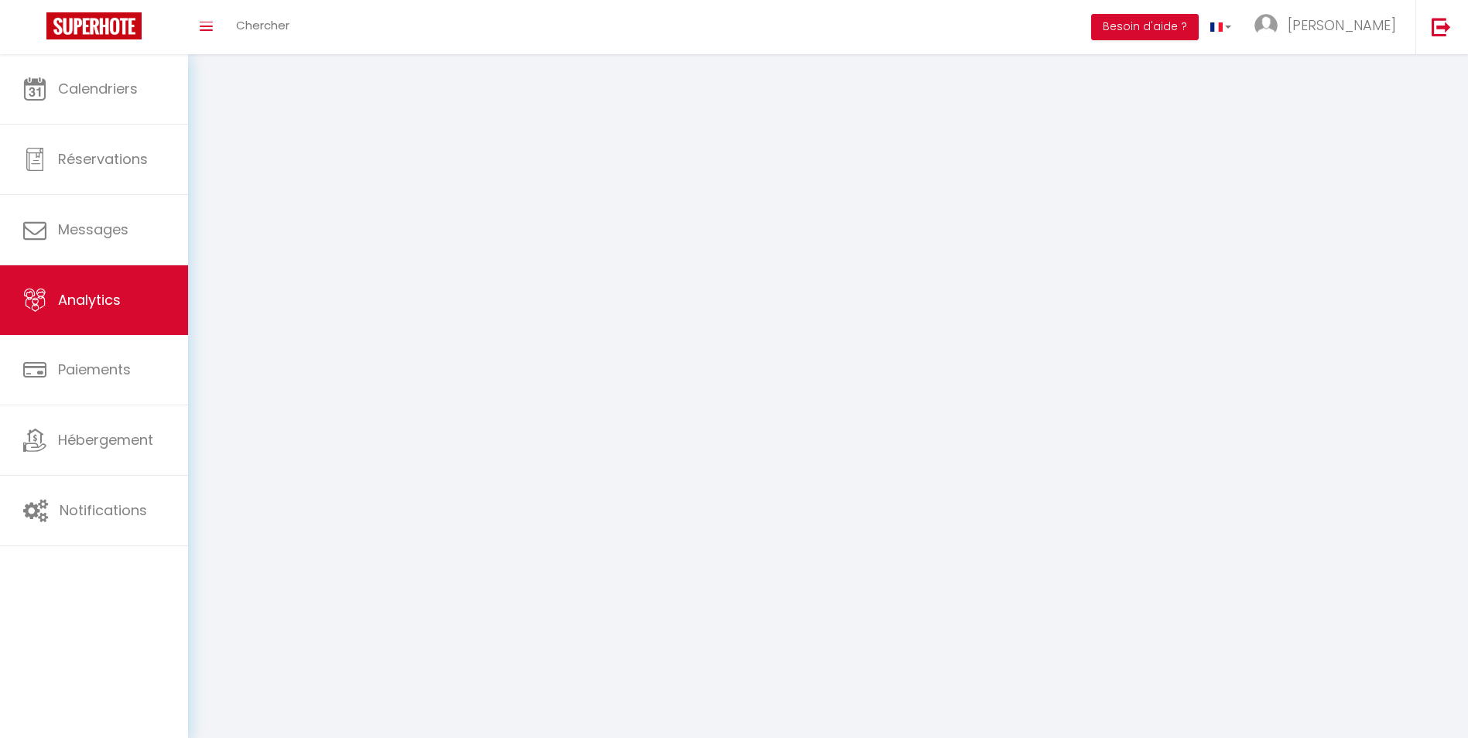
select select "2025"
select select "9"
